Goal: Navigation & Orientation: Find specific page/section

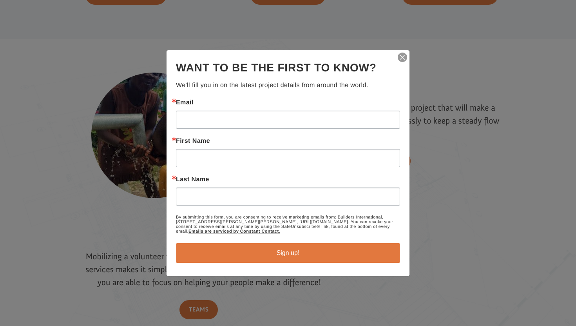
scroll to position [614, 0]
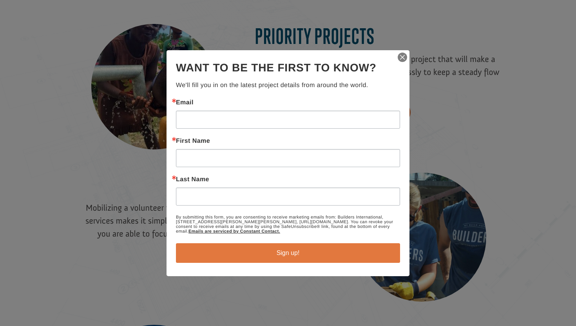
click at [401, 56] on img "button" at bounding box center [402, 57] width 11 height 11
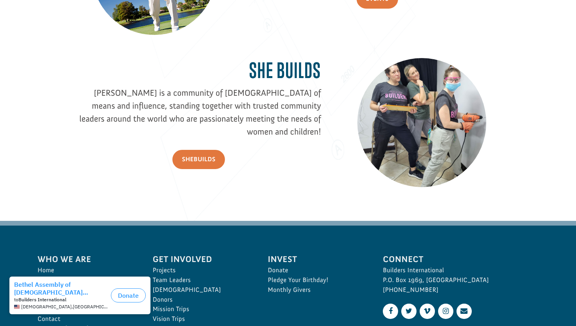
scroll to position [1148, 0]
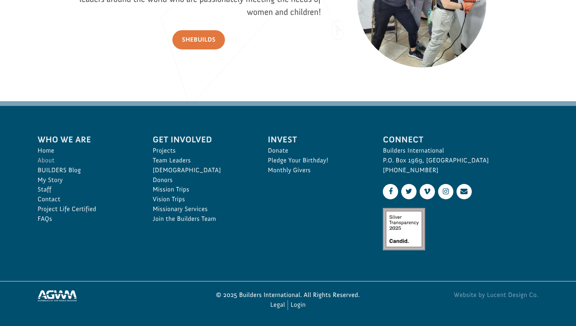
click at [51, 162] on link "About" at bounding box center [87, 161] width 98 height 10
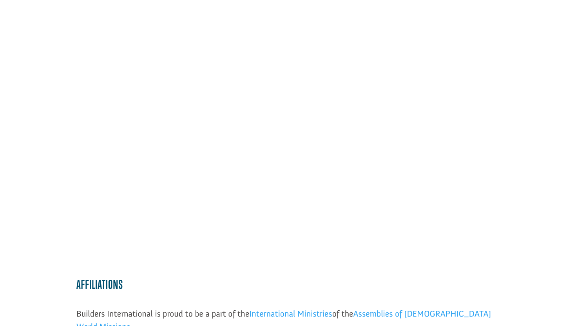
scroll to position [681, 0]
